Goal: Task Accomplishment & Management: Use online tool/utility

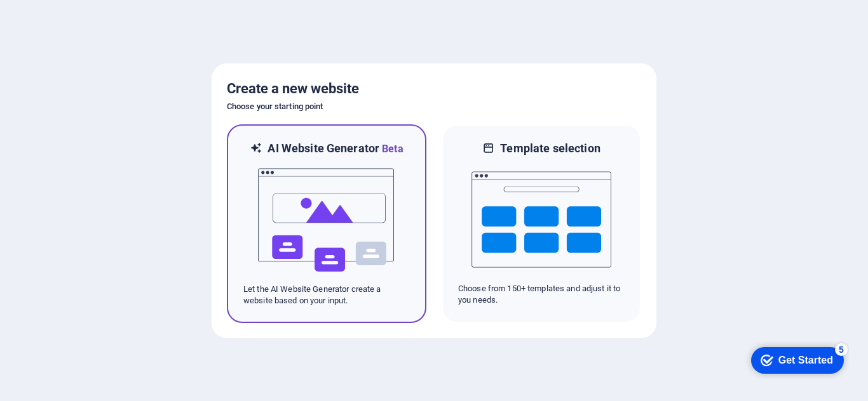
click at [304, 211] on img at bounding box center [327, 220] width 140 height 127
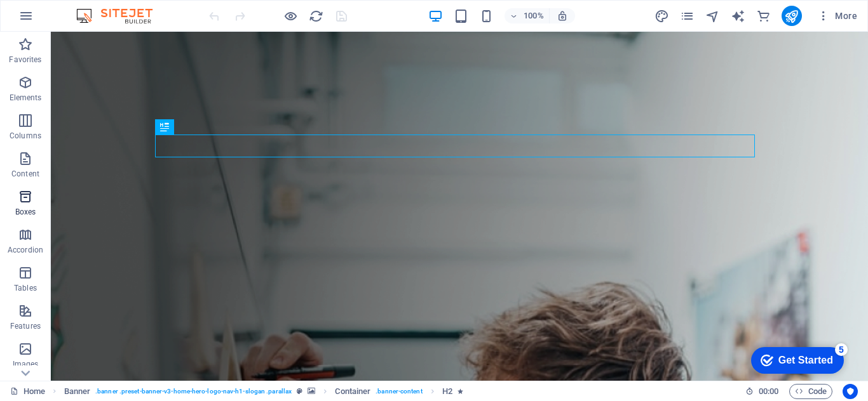
click at [31, 201] on icon "button" at bounding box center [25, 196] width 15 height 15
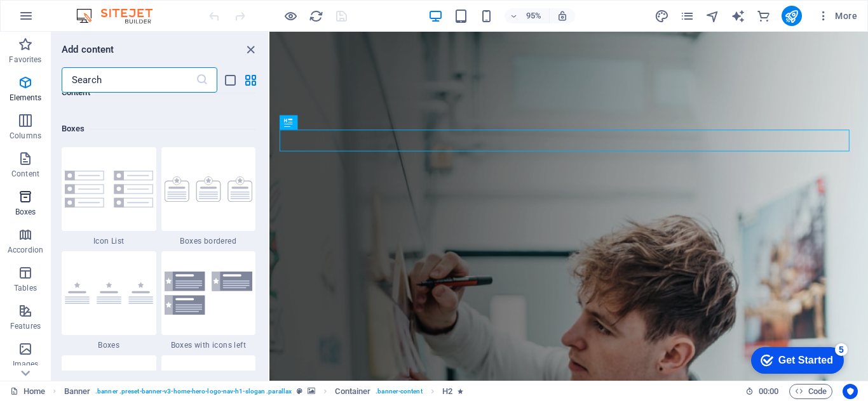
scroll to position [3503, 0]
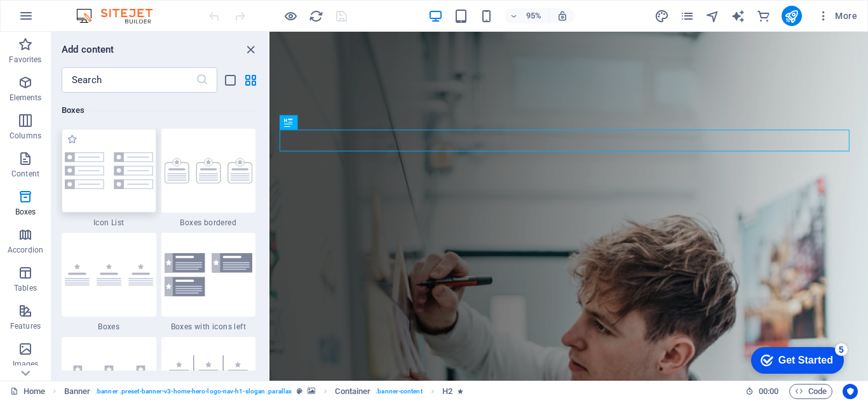
click at [118, 180] on div at bounding box center [109, 171] width 95 height 84
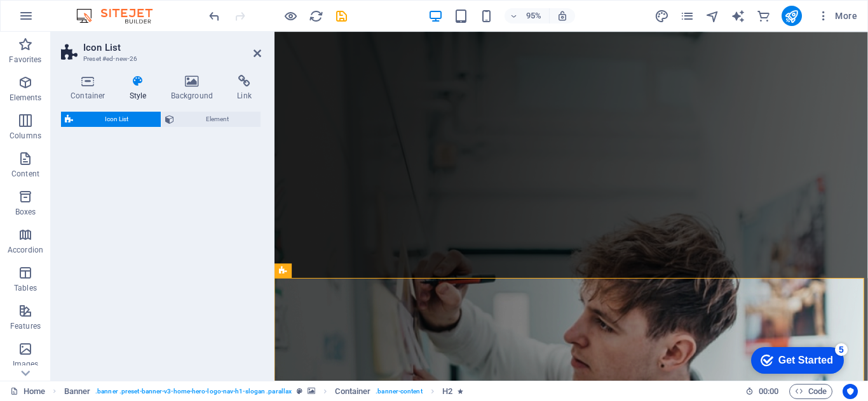
select select "rem"
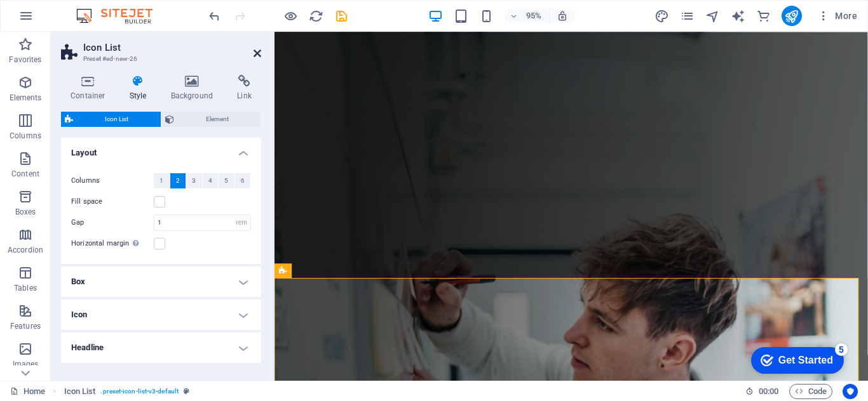
click at [256, 49] on icon at bounding box center [257, 53] width 8 height 10
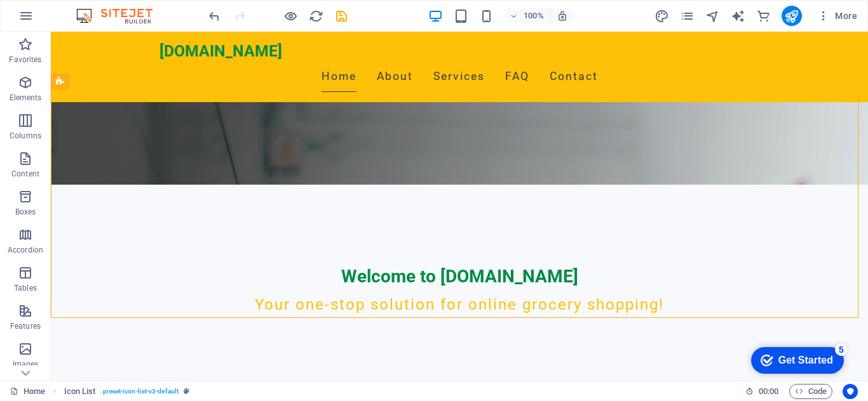
scroll to position [197, 0]
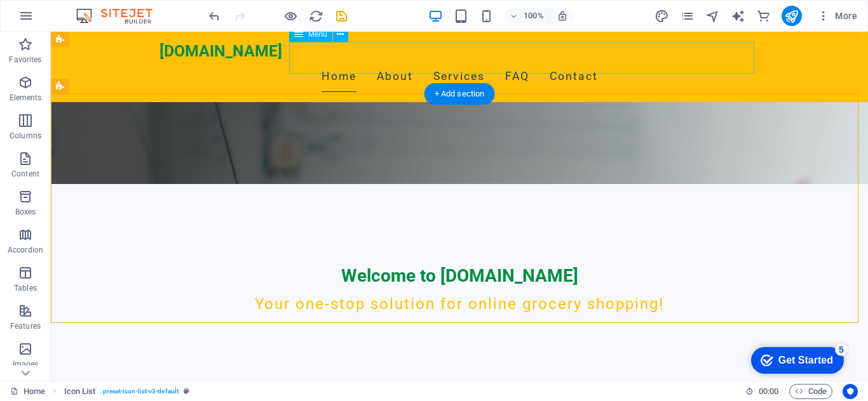
click at [519, 61] on nav "Home About Services FAQ Contact" at bounding box center [459, 77] width 600 height 32
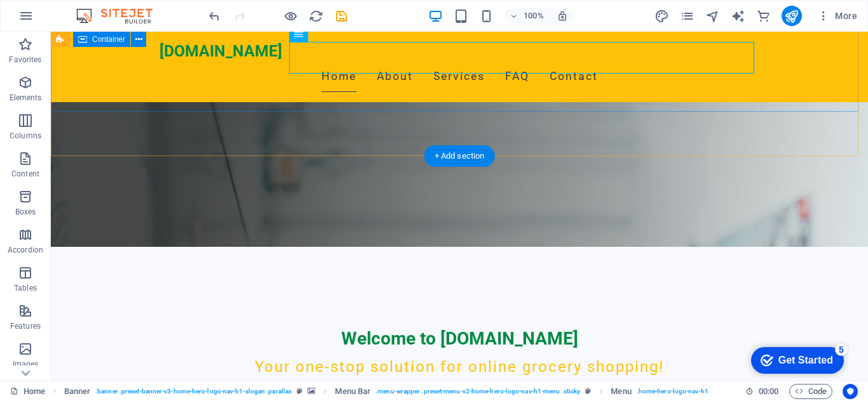
scroll to position [135, 0]
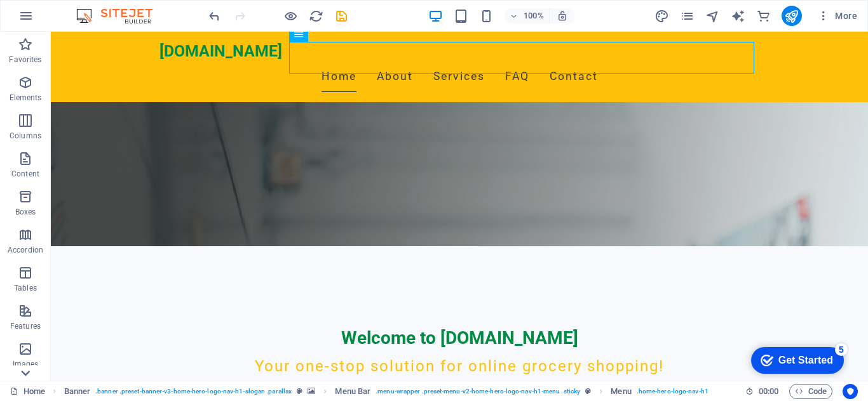
click at [20, 48] on icon at bounding box center [26, 39] width 18 height 18
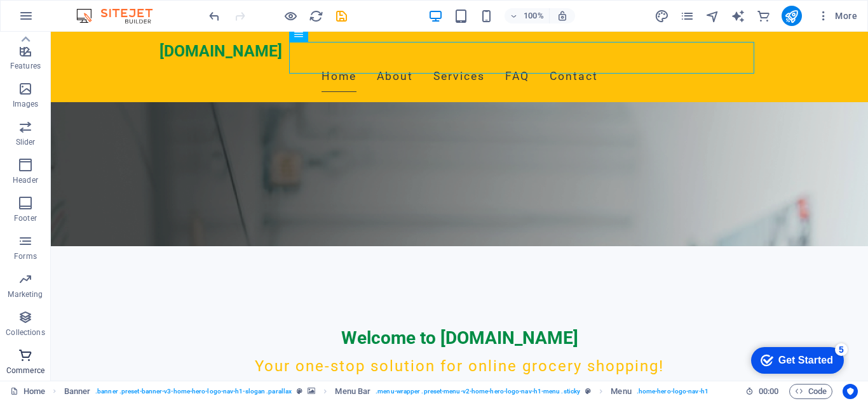
click at [30, 354] on icon "button" at bounding box center [25, 355] width 15 height 15
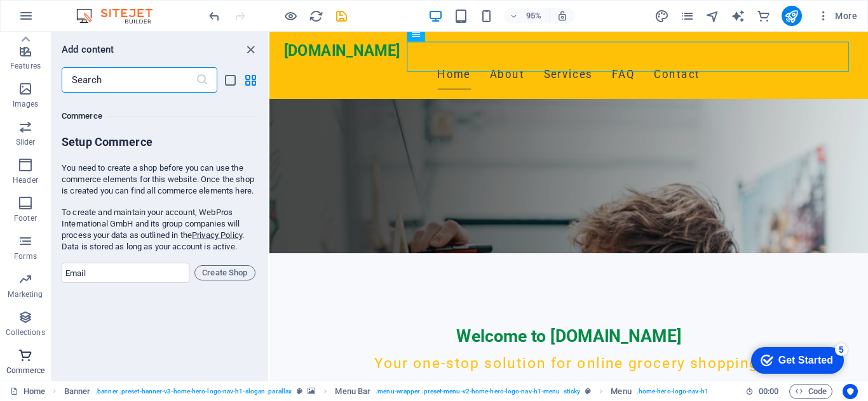
scroll to position [12239, 0]
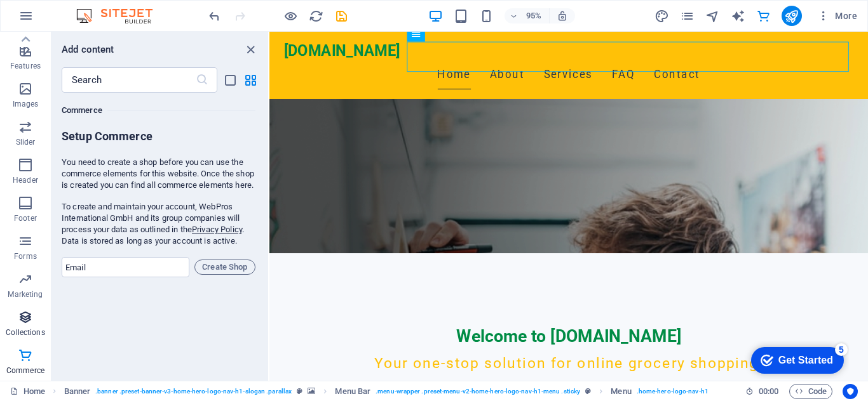
click at [31, 332] on p "Collections" at bounding box center [25, 333] width 39 height 10
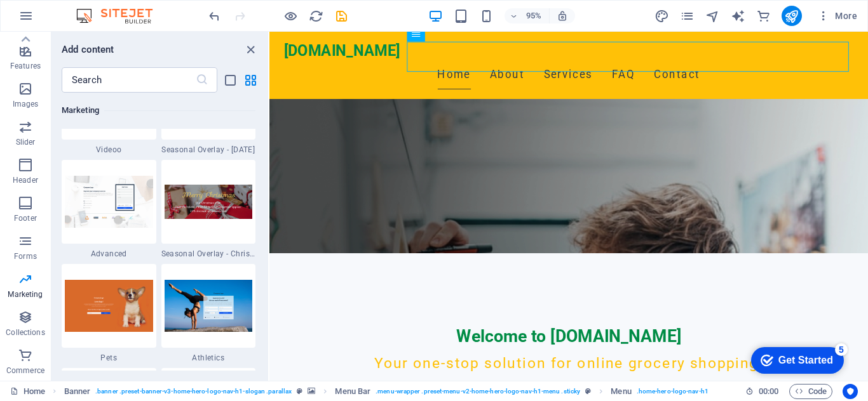
scroll to position [10437, 0]
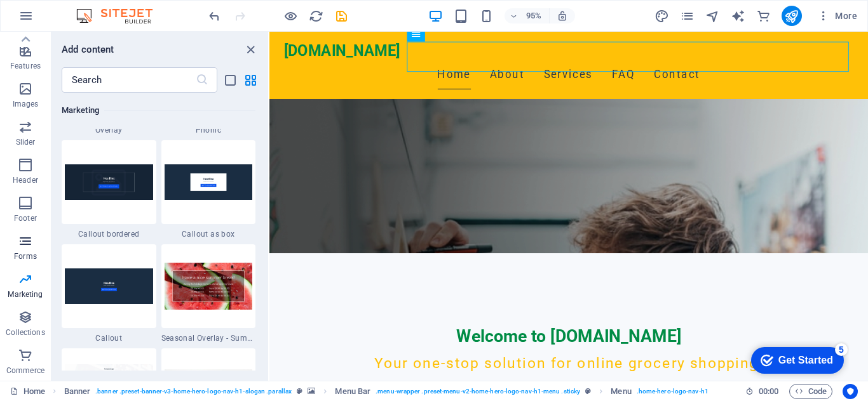
click at [27, 257] on p "Forms" at bounding box center [25, 256] width 23 height 10
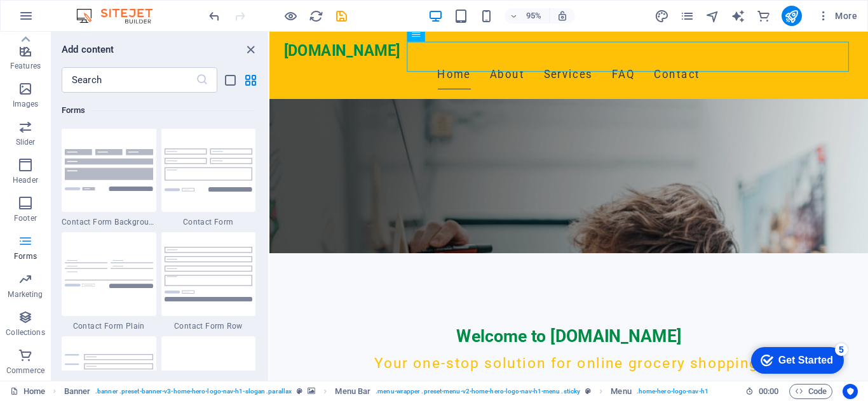
scroll to position [9272, 0]
click at [29, 201] on icon "button" at bounding box center [25, 203] width 15 height 15
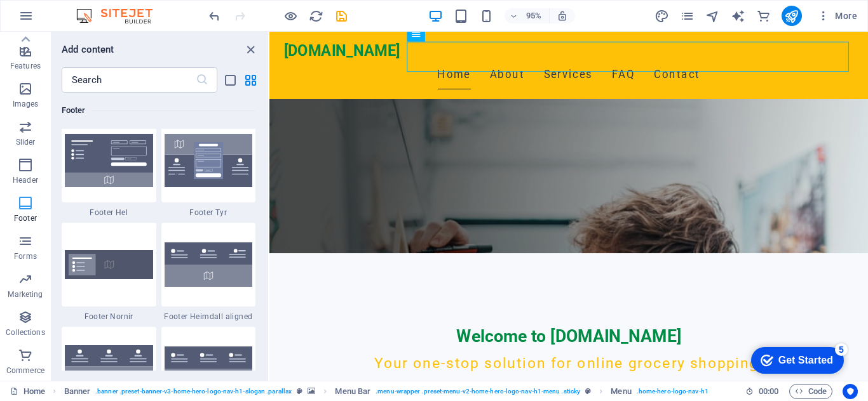
scroll to position [8408, 0]
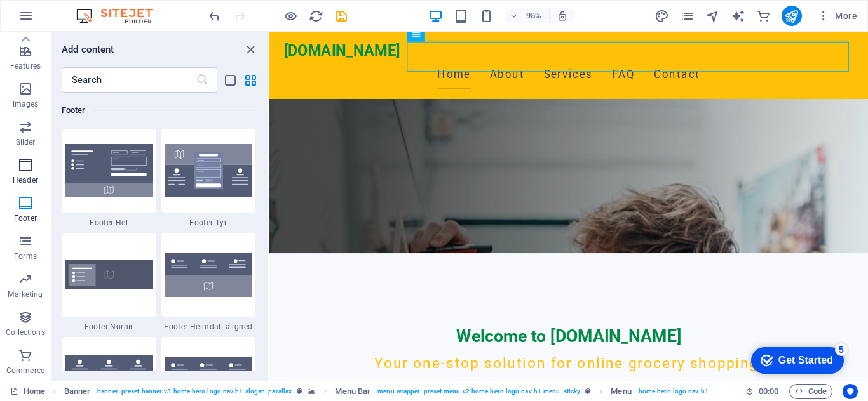
click at [29, 180] on p "Header" at bounding box center [25, 180] width 25 height 10
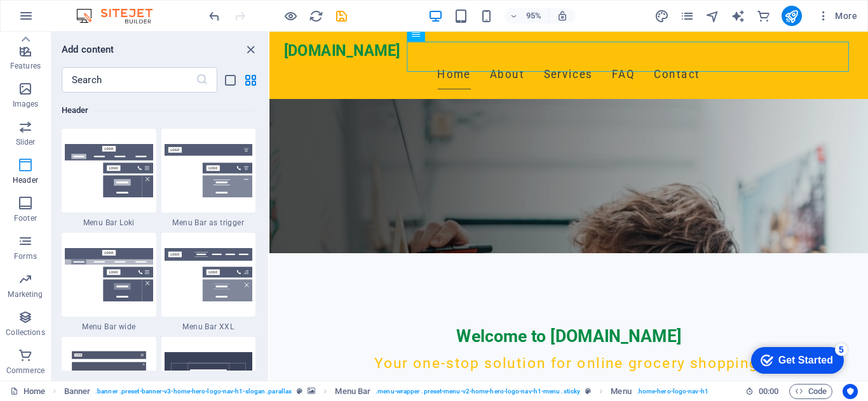
scroll to position [7648, 0]
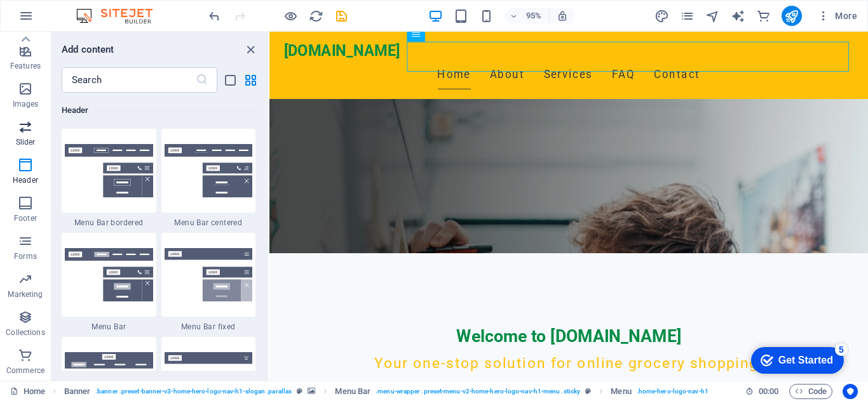
click at [28, 140] on p "Slider" at bounding box center [26, 142] width 20 height 10
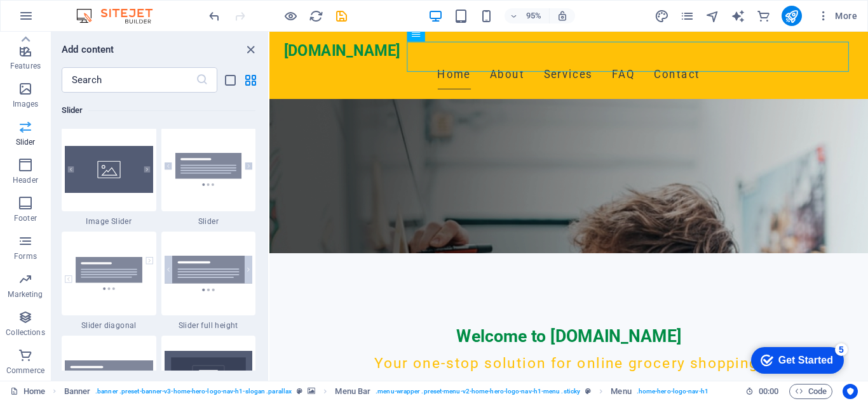
scroll to position [7200, 0]
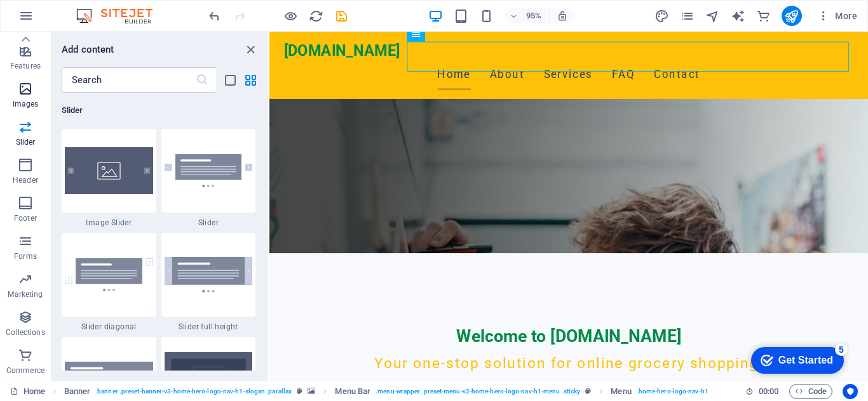
click at [27, 100] on p "Images" at bounding box center [26, 104] width 26 height 10
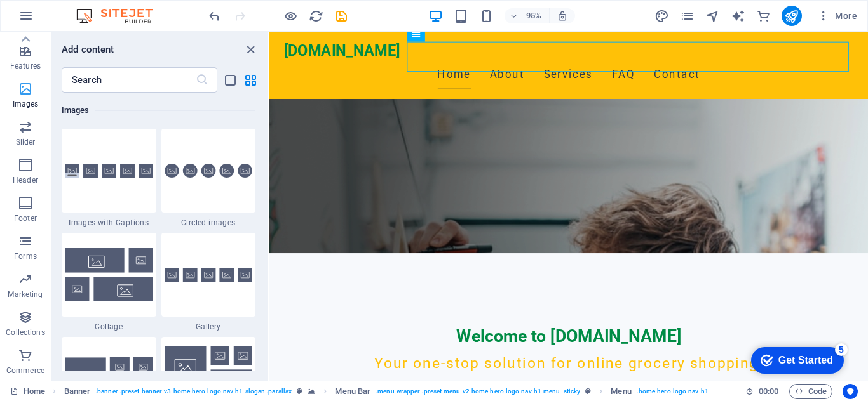
scroll to position [6440, 0]
click at [20, 61] on p "Features" at bounding box center [25, 66] width 30 height 10
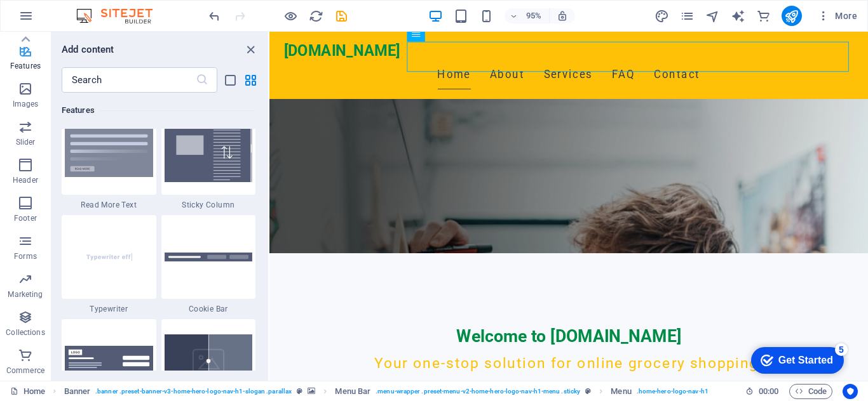
scroll to position [4950, 0]
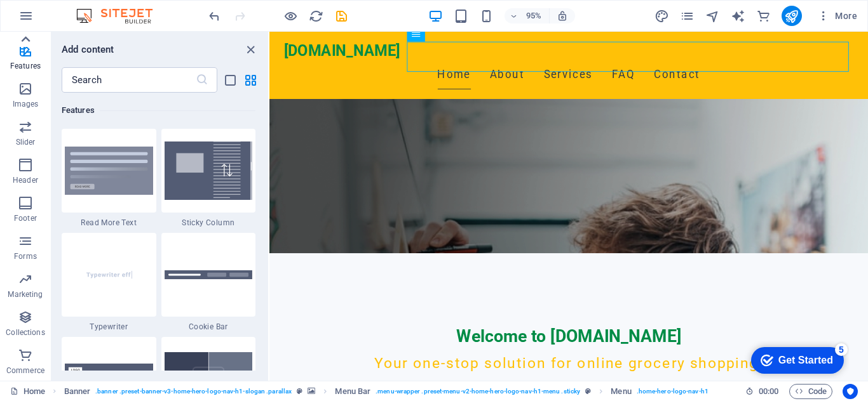
click at [27, 42] on icon at bounding box center [26, 39] width 18 height 18
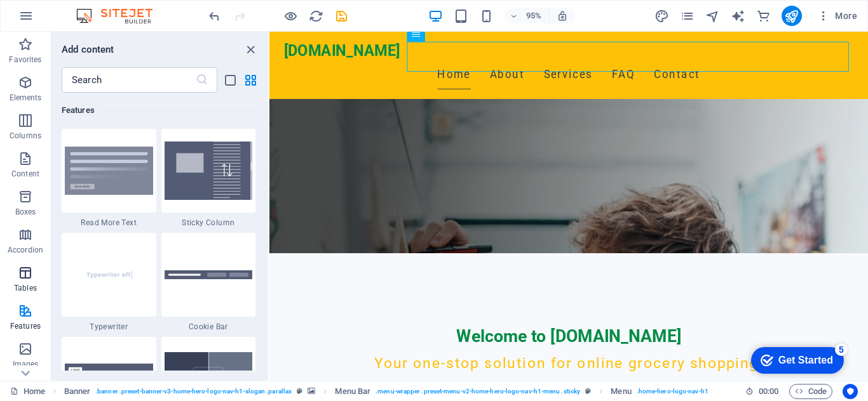
click at [22, 286] on p "Tables" at bounding box center [25, 288] width 23 height 10
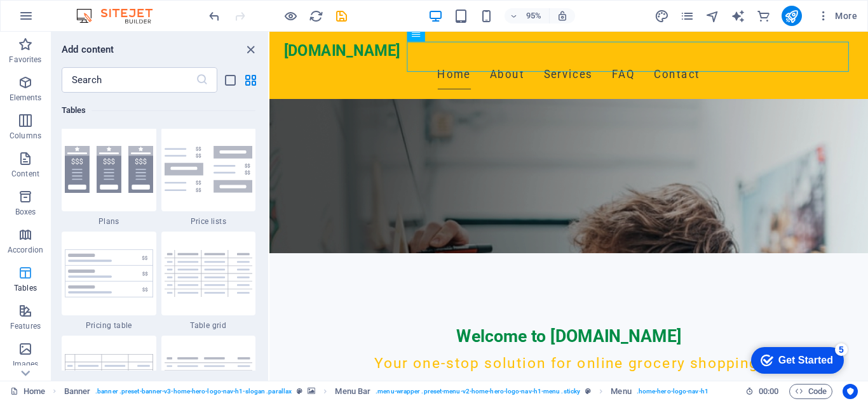
scroll to position [4399, 0]
click at [29, 166] on span "Content" at bounding box center [25, 166] width 51 height 30
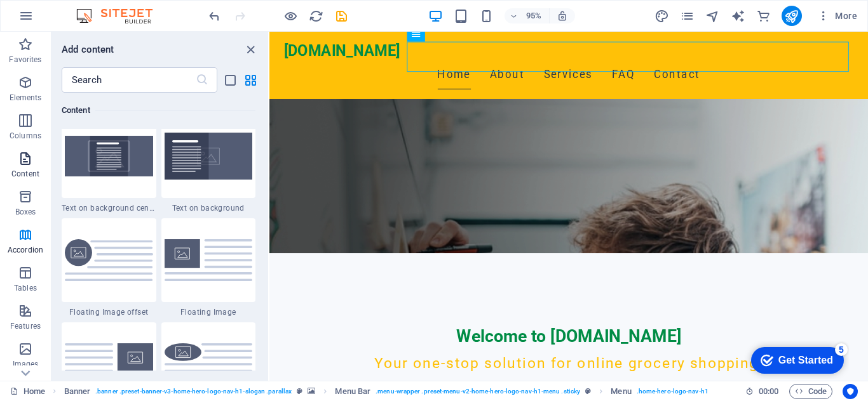
scroll to position [2222, 0]
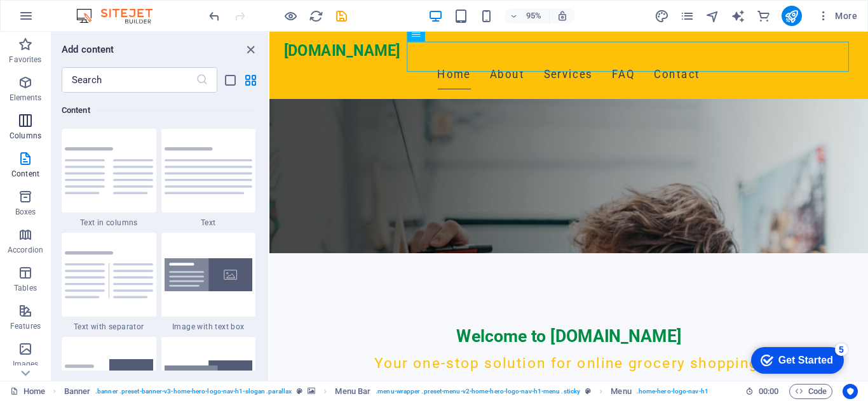
click at [32, 130] on span "Columns" at bounding box center [25, 128] width 51 height 30
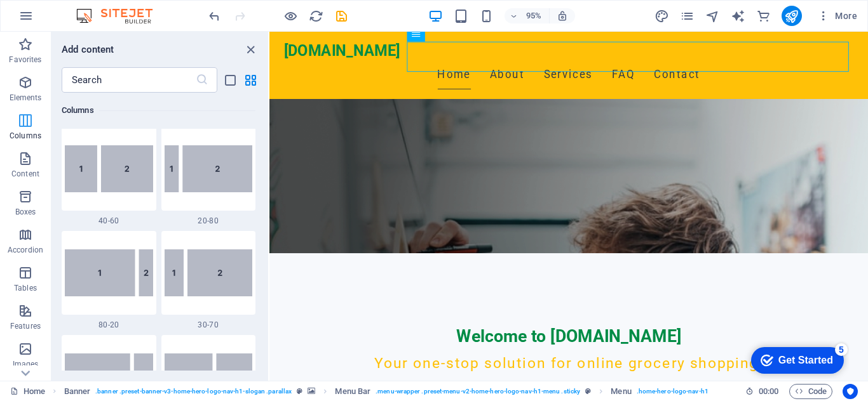
scroll to position [629, 0]
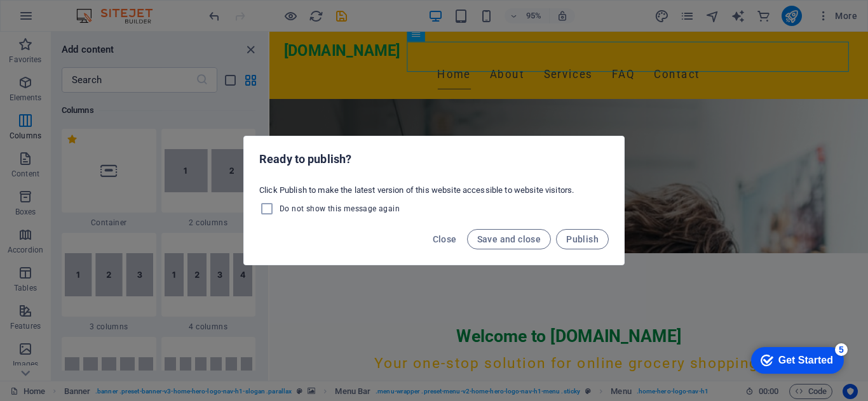
click at [356, 209] on span "Do not show this message again" at bounding box center [339, 209] width 120 height 10
click at [279, 209] on input "Do not show this message again" at bounding box center [269, 208] width 20 height 15
checkbox input "true"
